Goal: Find specific page/section

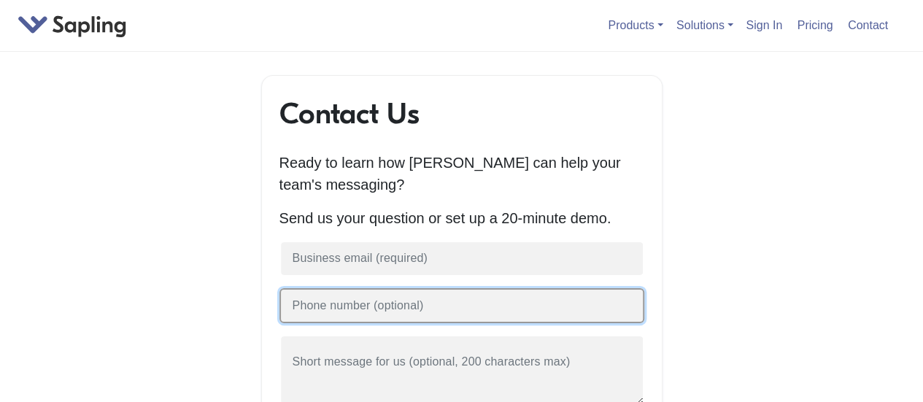
click at [445, 312] on input "text" at bounding box center [462, 306] width 365 height 36
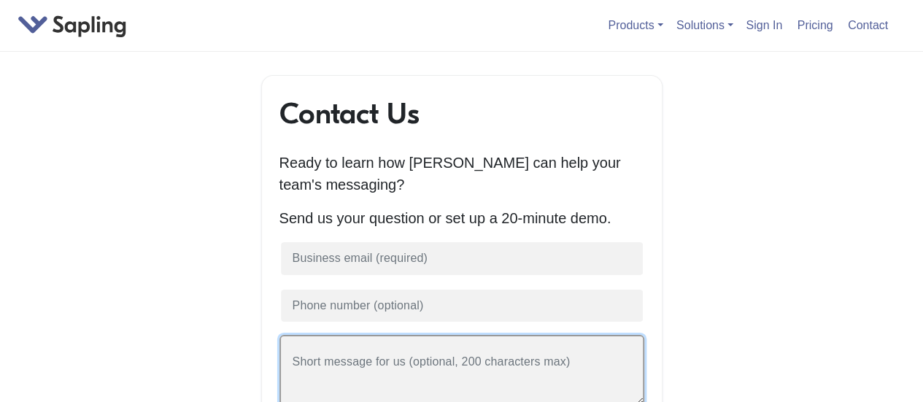
click at [425, 366] on textarea at bounding box center [462, 370] width 365 height 71
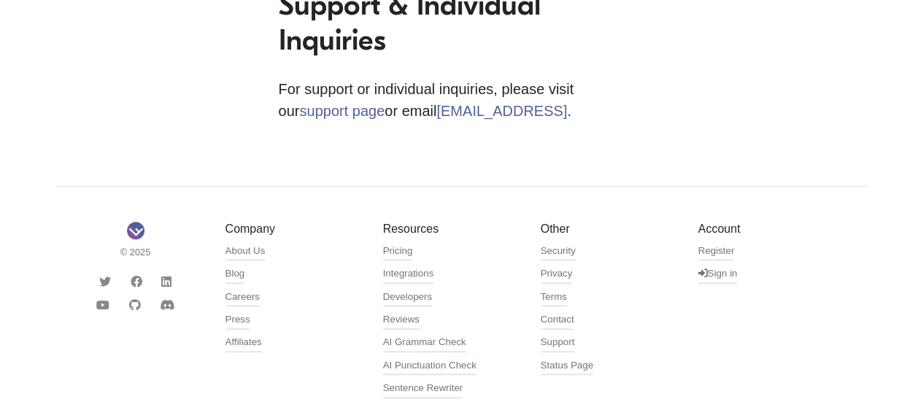
scroll to position [496, 0]
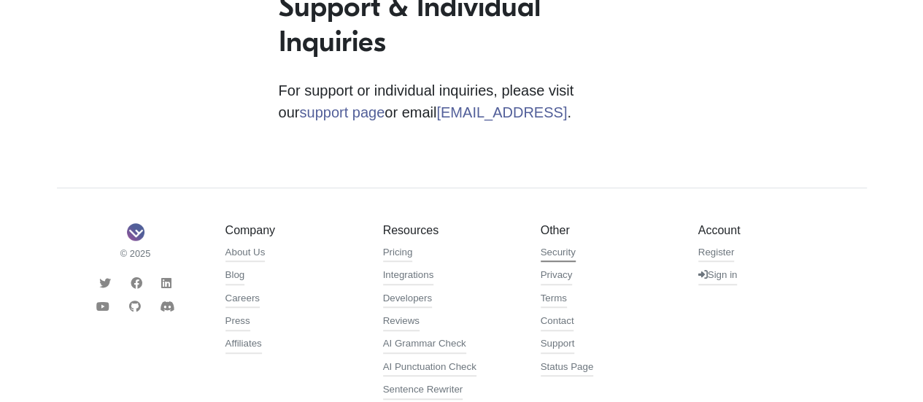
click at [554, 258] on link "Security" at bounding box center [558, 254] width 35 height 18
